Goal: Transaction & Acquisition: Purchase product/service

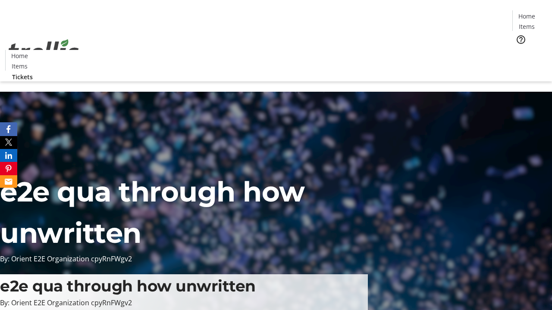
click at [519, 50] on span "Tickets" at bounding box center [529, 54] width 21 height 9
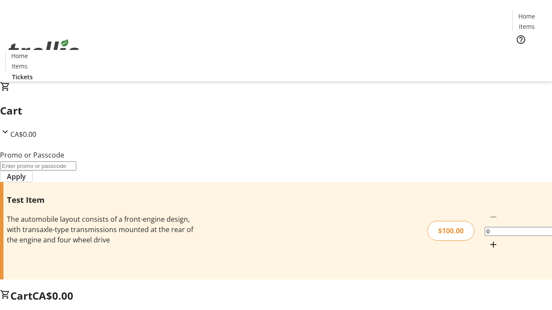
click at [488, 240] on mat-icon "Increment by one" at bounding box center [493, 245] width 10 height 10
type input "1"
type input "FLAT"
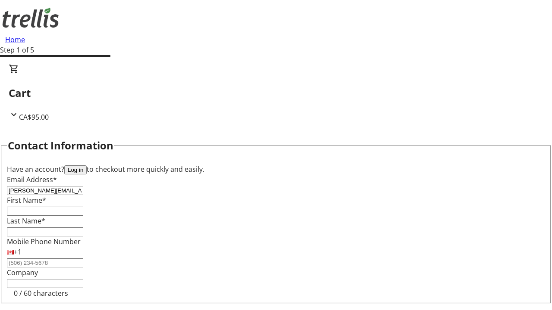
type input "[PERSON_NAME][EMAIL_ADDRESS][DOMAIN_NAME]"
type input "[PERSON_NAME]"
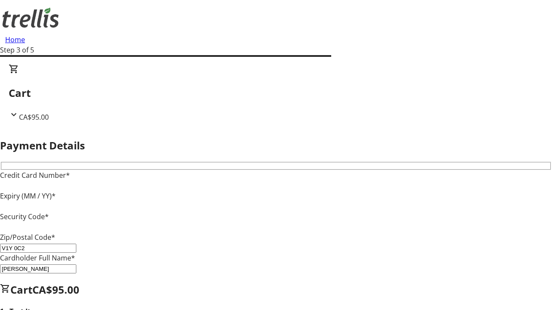
type input "V1Y 0C2"
